Goal: Use online tool/utility: Utilize a website feature to perform a specific function

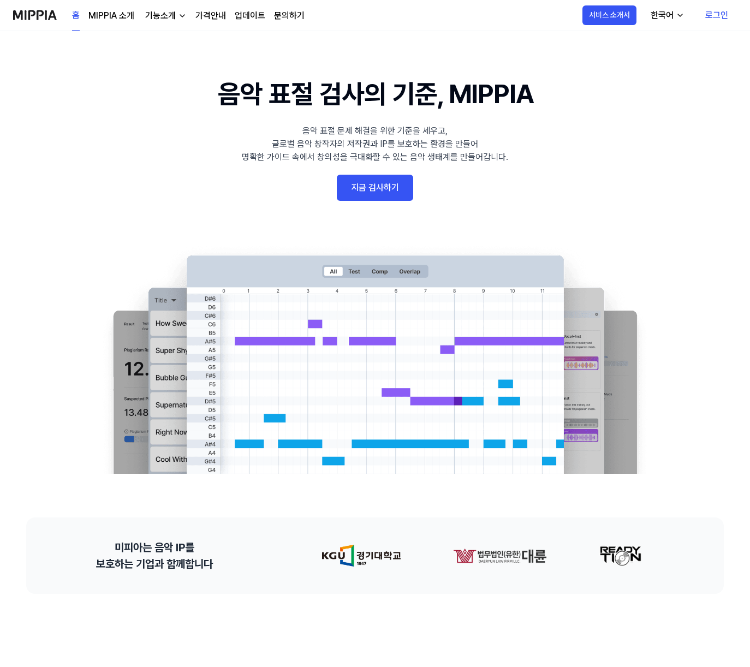
click at [394, 187] on link "지금 검사하기" at bounding box center [375, 188] width 76 height 26
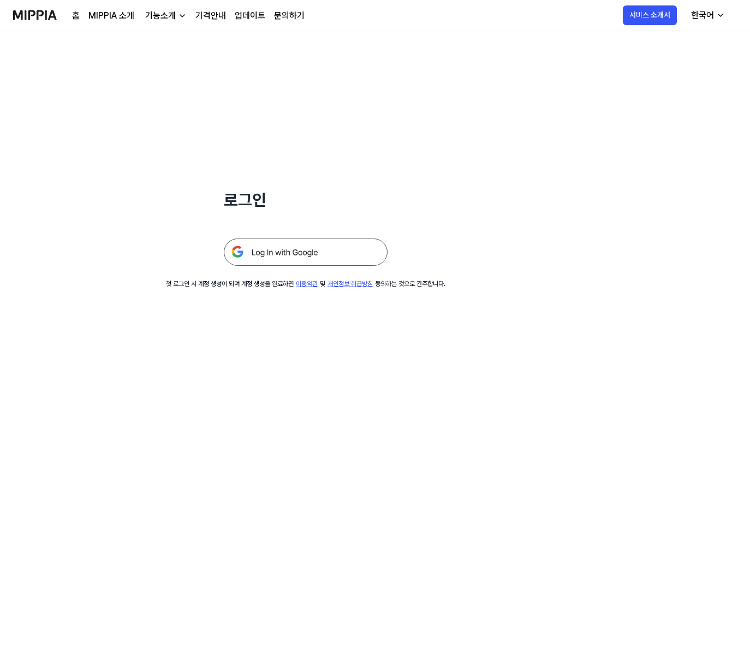
click at [324, 250] on img at bounding box center [306, 251] width 164 height 27
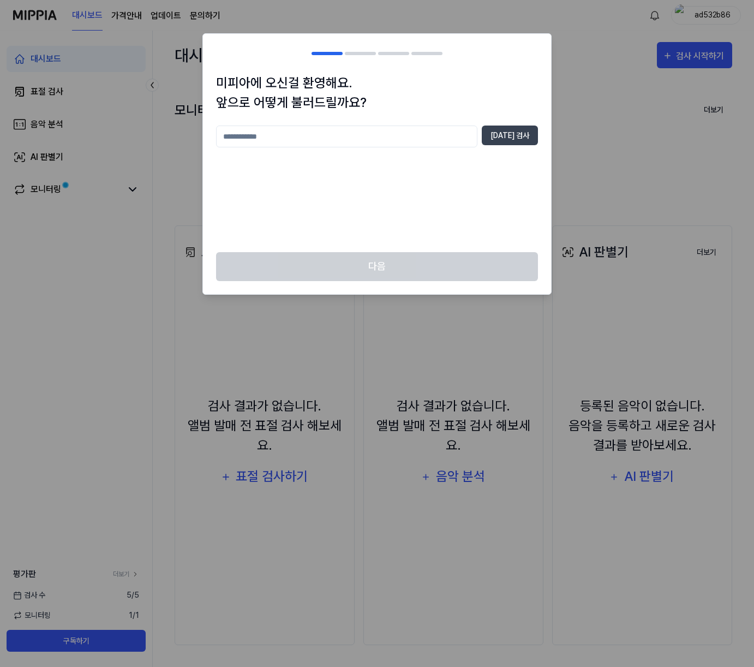
click at [322, 143] on input "text" at bounding box center [346, 136] width 261 height 22
type input "*"
type input "****"
click at [504, 140] on button "중복 검사" at bounding box center [510, 135] width 56 height 20
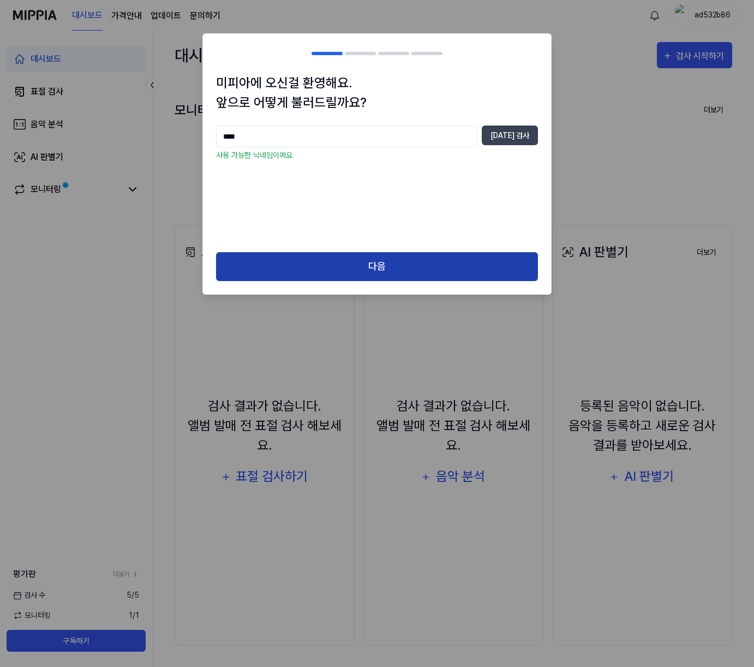
click at [362, 261] on button "다음" at bounding box center [377, 266] width 322 height 29
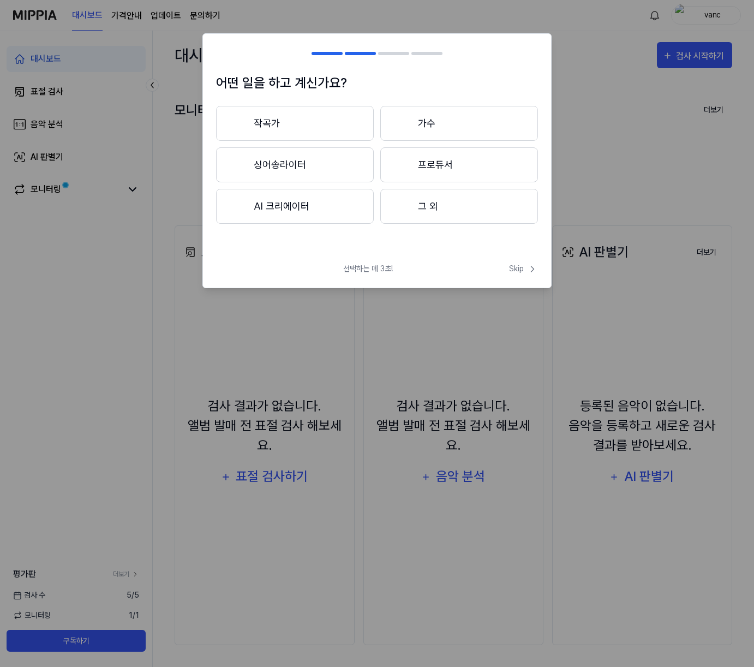
click at [272, 114] on button "작곡가" at bounding box center [295, 123] width 158 height 35
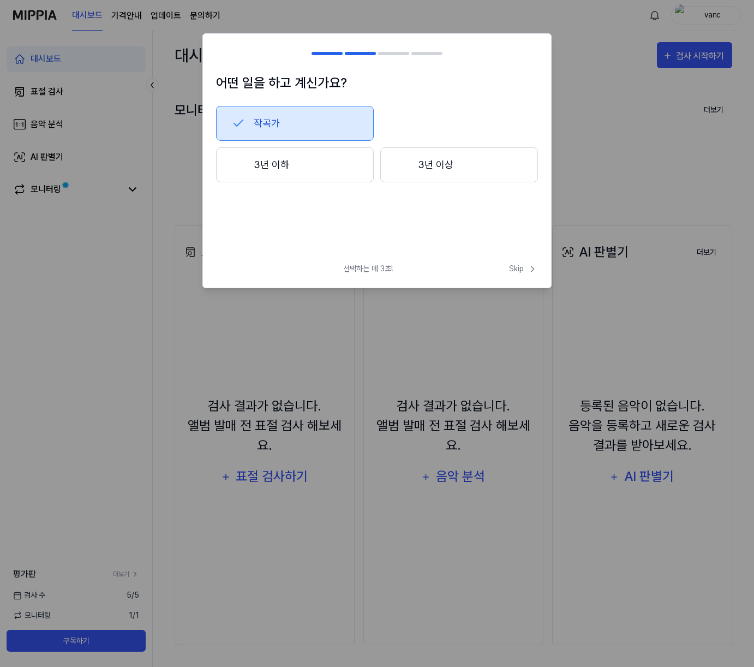
click at [429, 164] on button "3년 이상" at bounding box center [459, 164] width 158 height 35
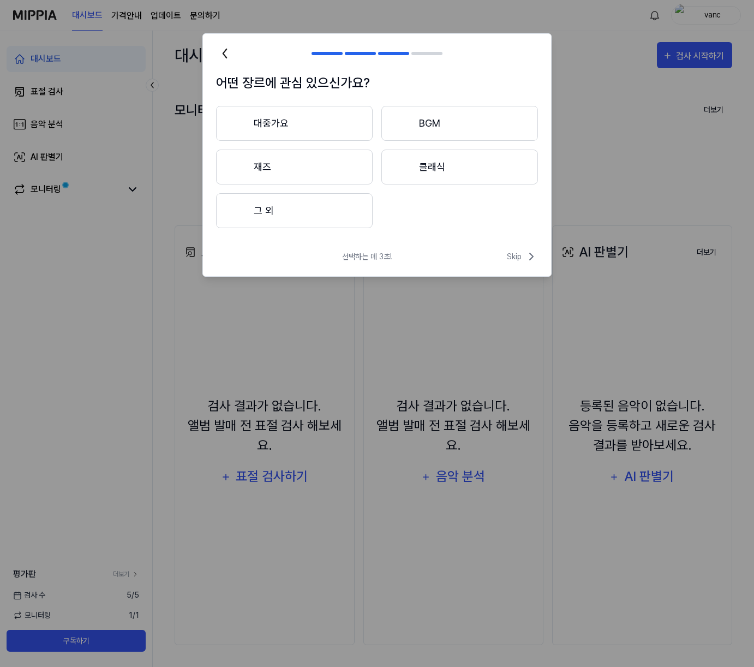
click at [278, 124] on button "대중가요" at bounding box center [294, 123] width 157 height 35
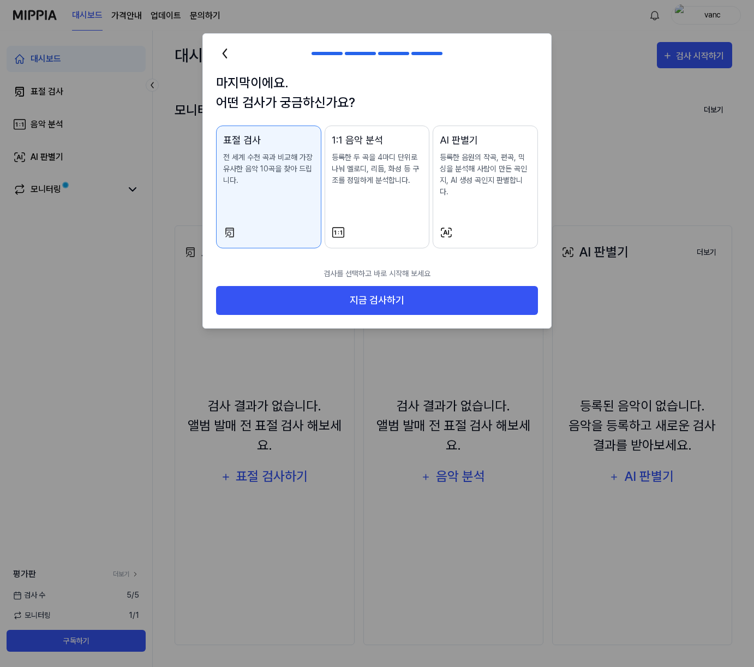
click at [479, 170] on p "등록한 음원의 작곡, 편곡, 믹싱을 분석해 사람이 만든 곡인지, AI 생성 곡인지 판별합니다." at bounding box center [485, 175] width 91 height 46
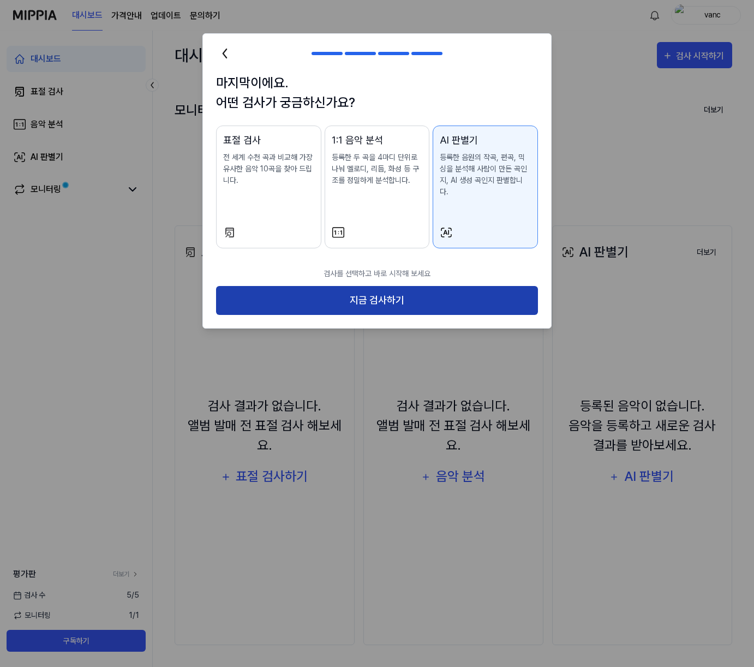
click at [393, 286] on button "지금 검사하기" at bounding box center [377, 300] width 322 height 29
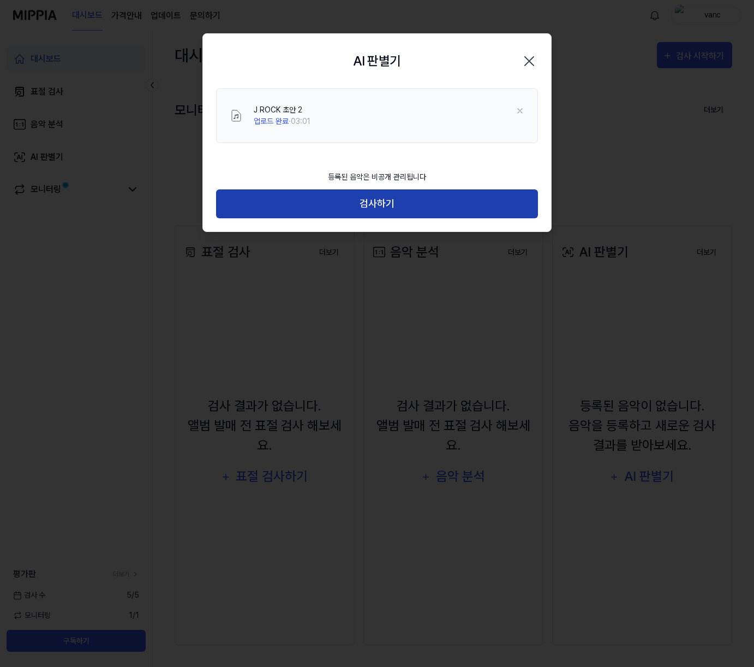
click at [400, 205] on button "검사하기" at bounding box center [377, 203] width 322 height 29
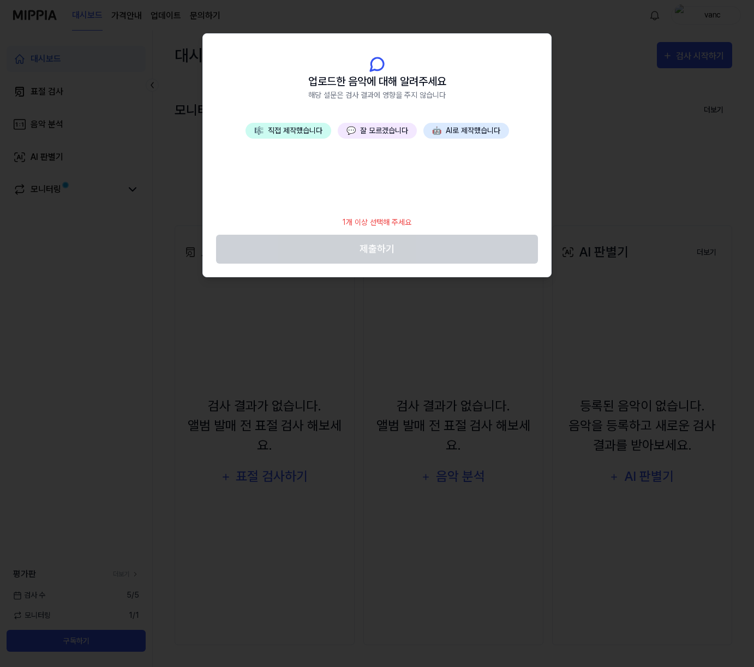
click at [306, 129] on button "🎼 직접 제작했습니다" at bounding box center [289, 131] width 86 height 16
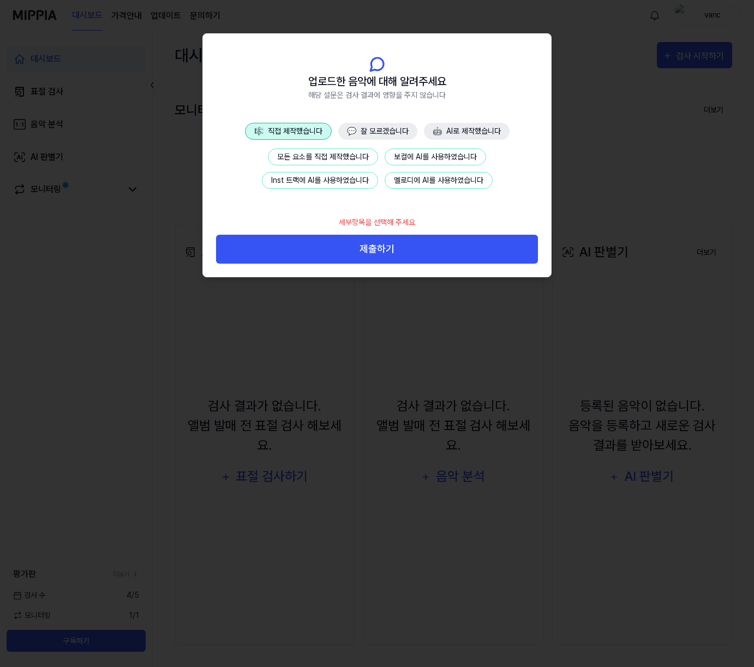
click at [354, 182] on button "Inst 트랙에 AI를 사용하였습니다" at bounding box center [320, 180] width 116 height 17
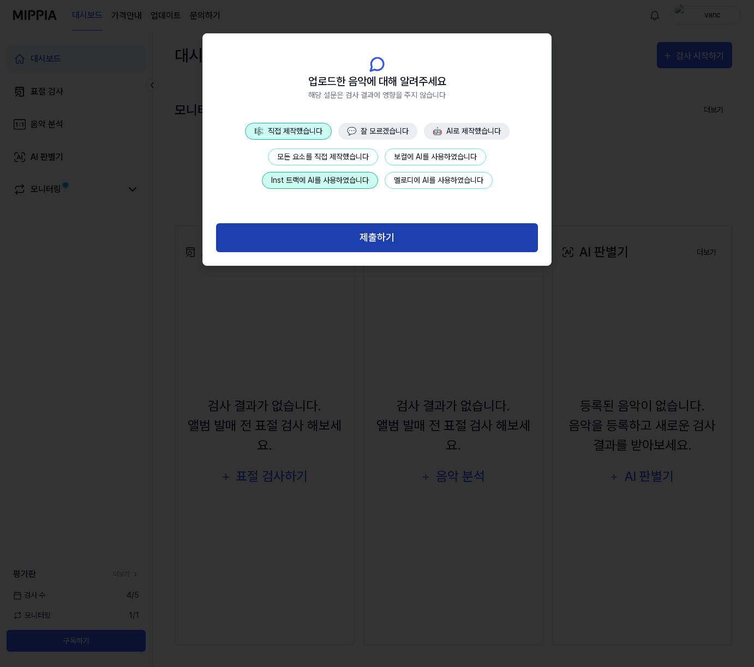
click at [400, 235] on button "제출하기" at bounding box center [377, 237] width 322 height 29
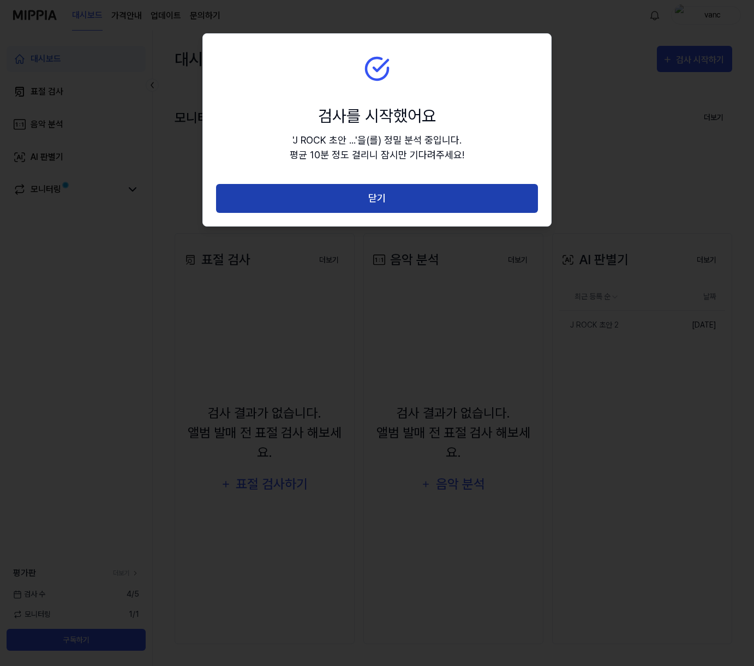
click at [410, 195] on button "닫기" at bounding box center [377, 198] width 322 height 29
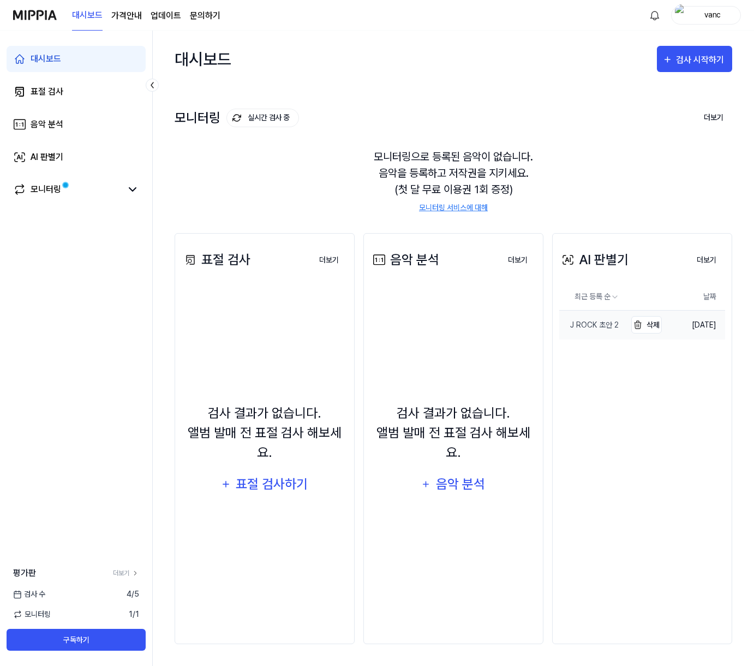
click at [602, 327] on div "J ROCK 초안 2" at bounding box center [588, 324] width 59 height 11
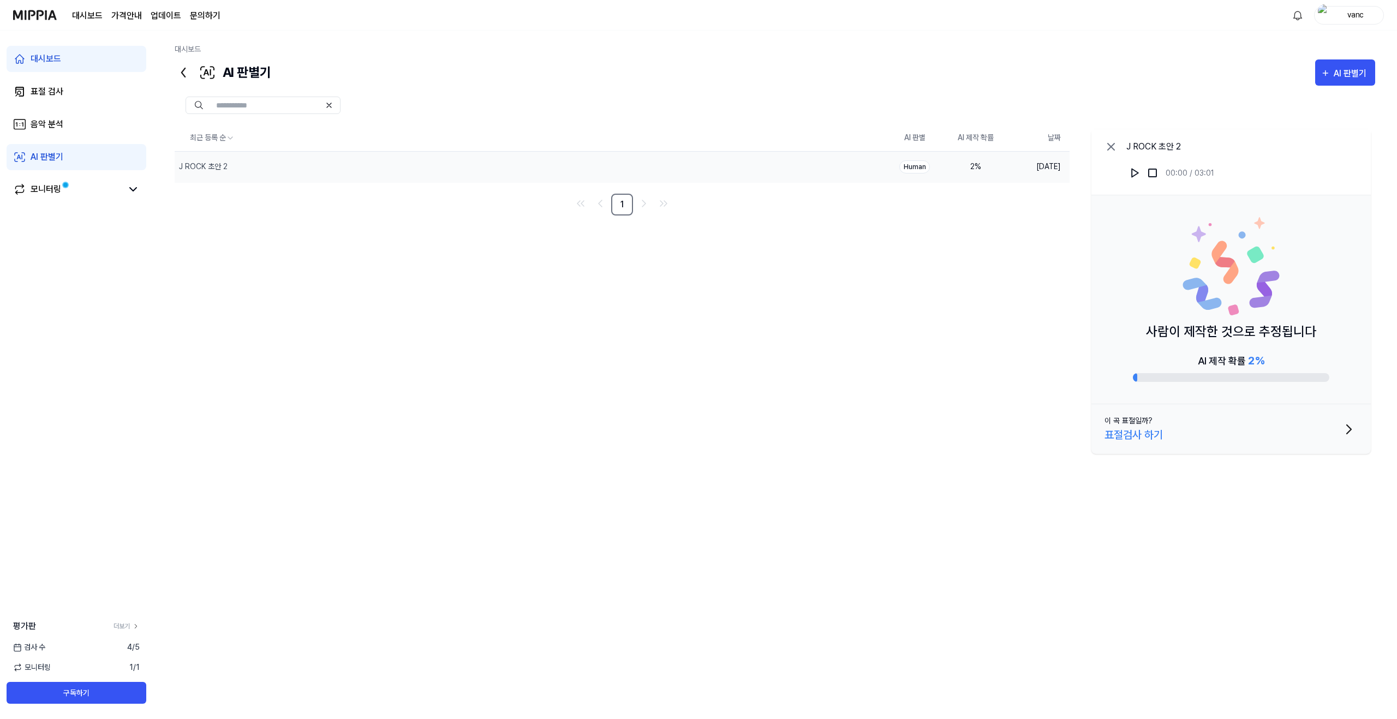
click at [61, 157] on div "AI 판별기" at bounding box center [47, 157] width 33 height 13
click at [753, 68] on div "AI 판별기" at bounding box center [1351, 74] width 36 height 14
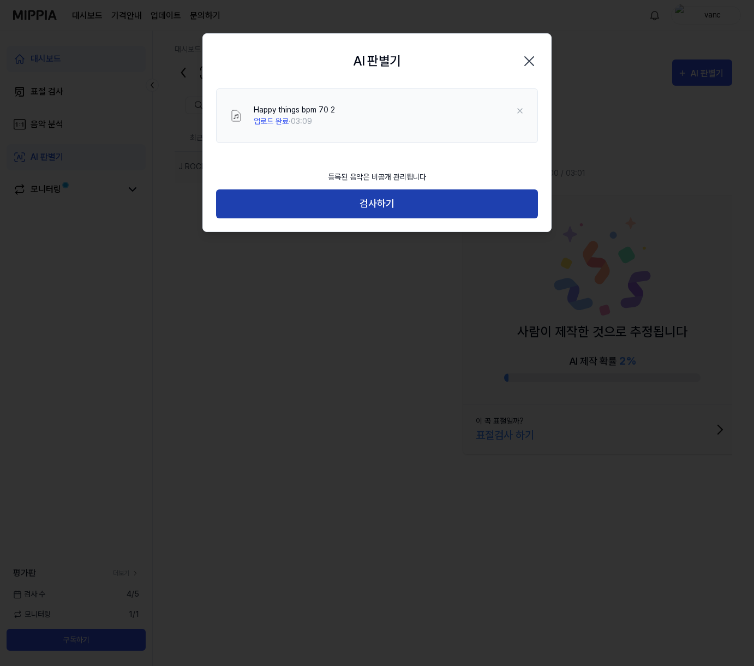
click at [401, 204] on button "검사하기" at bounding box center [377, 203] width 322 height 29
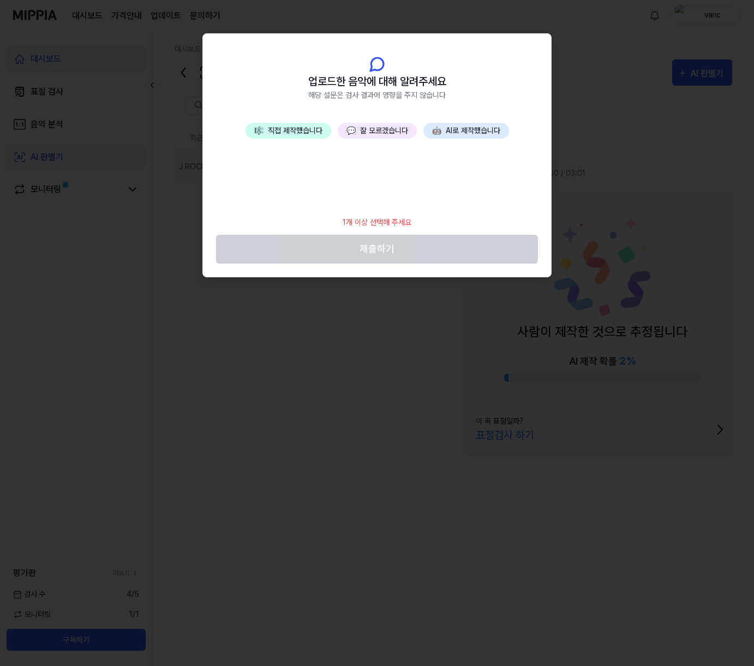
click at [375, 134] on button "💬 잘 모르겠습니다" at bounding box center [377, 131] width 79 height 16
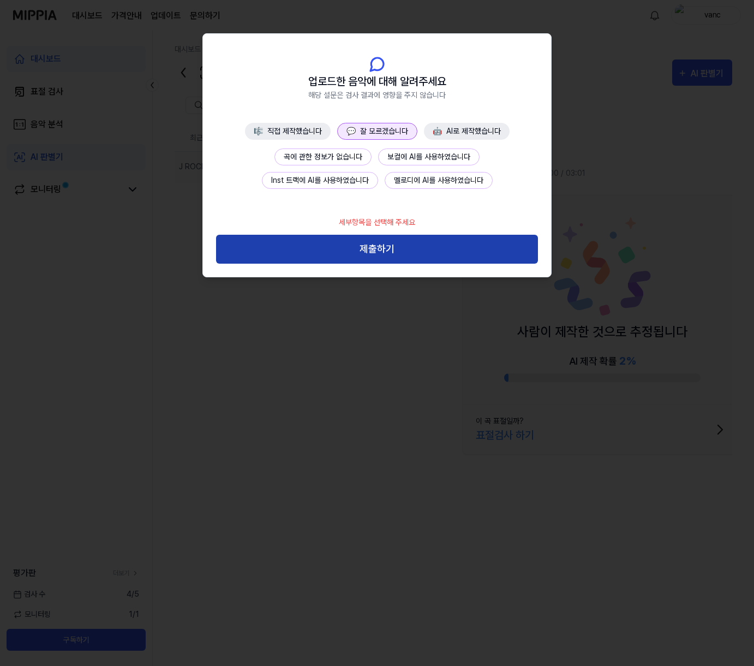
click at [394, 249] on button "제출하기" at bounding box center [377, 249] width 322 height 29
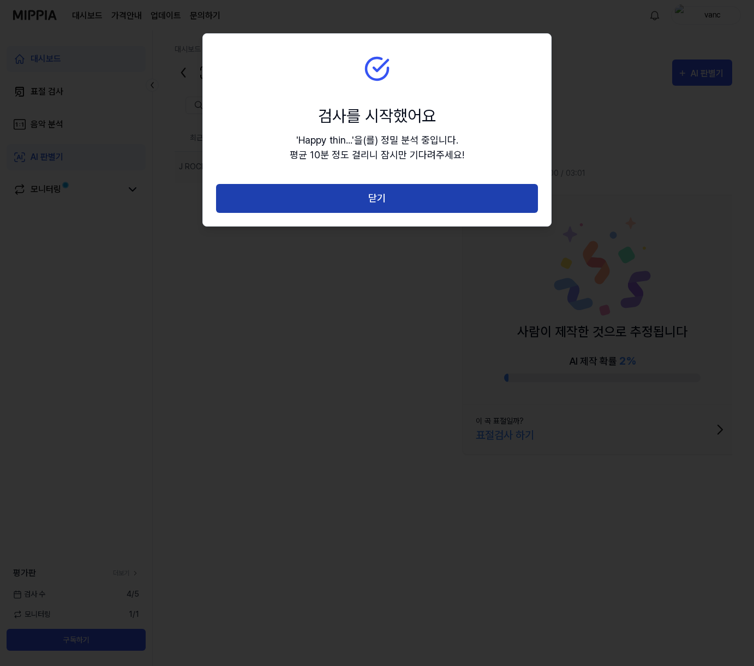
click at [394, 202] on button "닫기" at bounding box center [377, 198] width 322 height 29
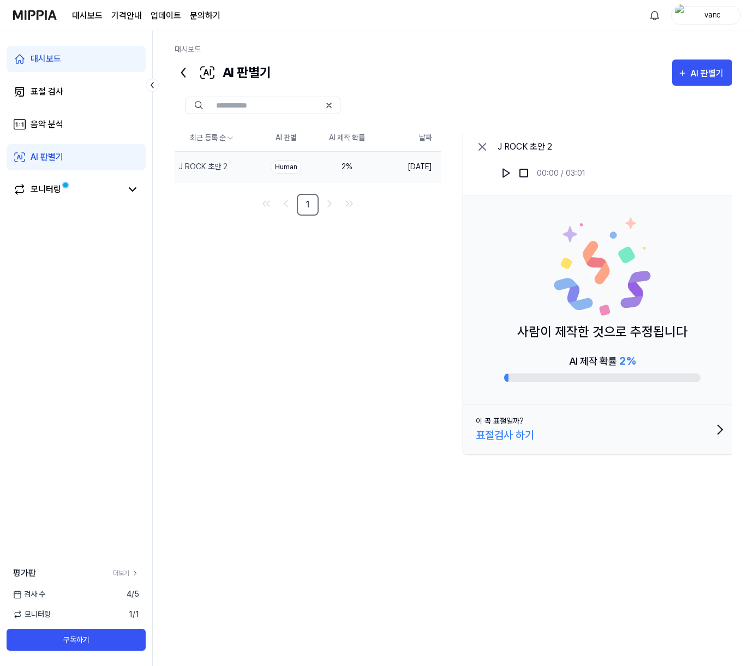
click at [55, 154] on div "AI 판별기" at bounding box center [47, 157] width 33 height 13
click at [62, 159] on div "AI 판별기" at bounding box center [47, 157] width 33 height 13
click at [57, 128] on div "음악 분석" at bounding box center [47, 124] width 33 height 13
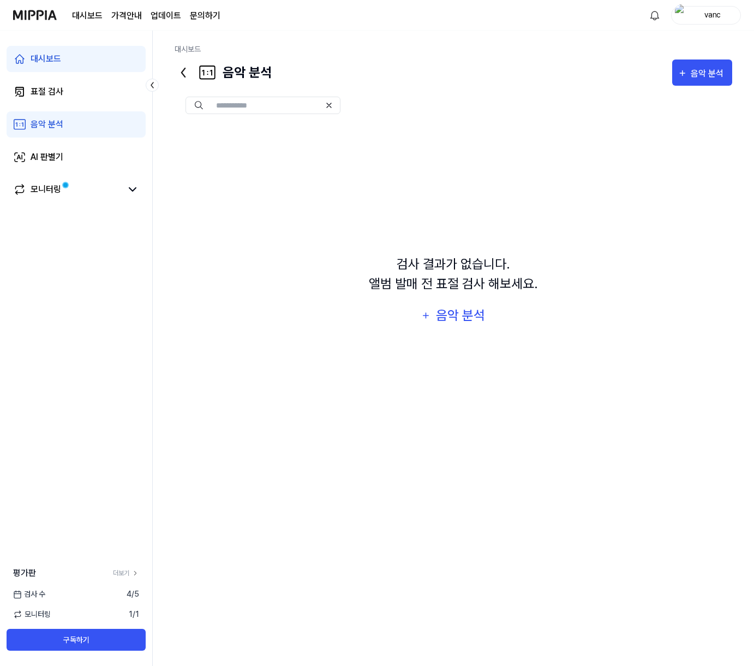
click at [62, 53] on link "대시보드" at bounding box center [76, 59] width 139 height 26
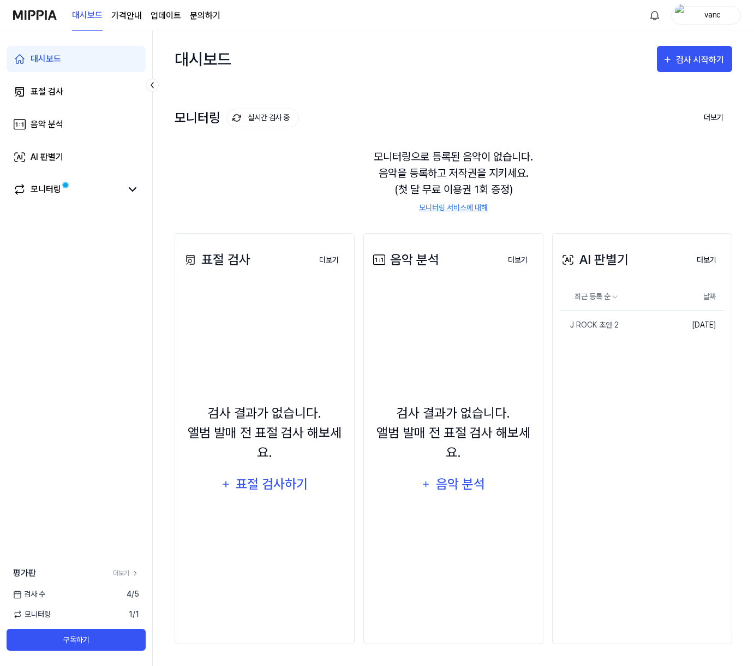
click at [193, 4] on div "대시보드 가격안내 업데이트 문의하기" at bounding box center [146, 15] width 148 height 30
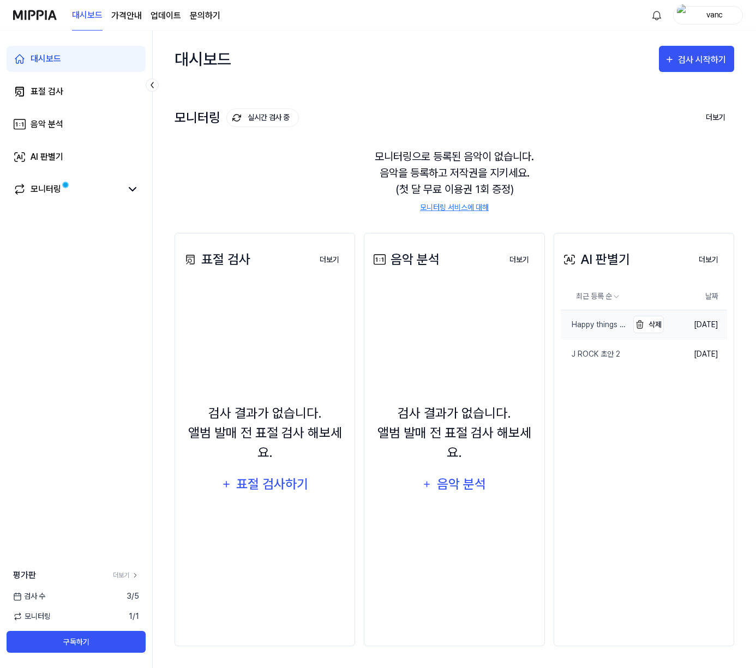
click at [622, 327] on div "Happy things bpm 70 2" at bounding box center [594, 324] width 67 height 11
